Goal: Find specific page/section: Find specific page/section

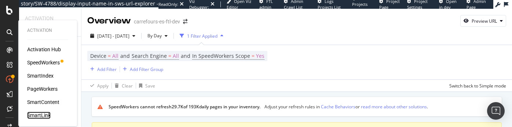
click at [39, 115] on div "SmartLink" at bounding box center [38, 115] width 23 height 7
